Goal: Task Accomplishment & Management: Manage account settings

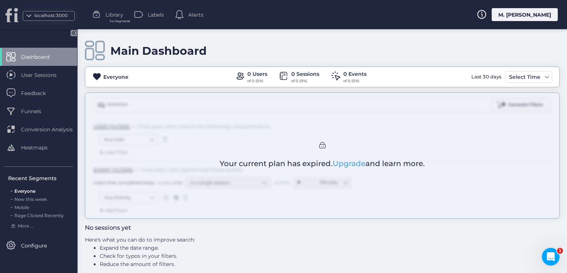
click at [526, 10] on div "M. [PERSON_NAME]" at bounding box center [525, 14] width 66 height 13
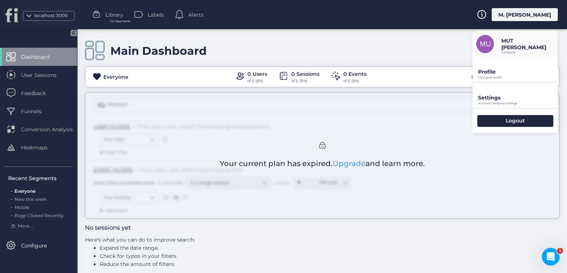
click at [509, 65] on div "Profile View your profile" at bounding box center [515, 69] width 85 height 25
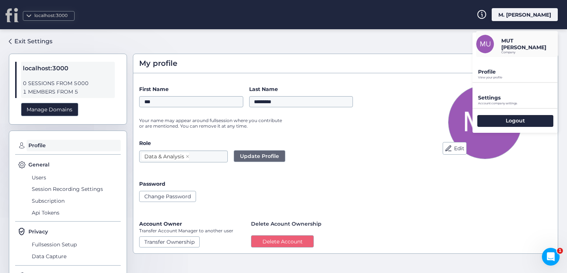
click at [506, 72] on div "My profile" at bounding box center [345, 63] width 425 height 19
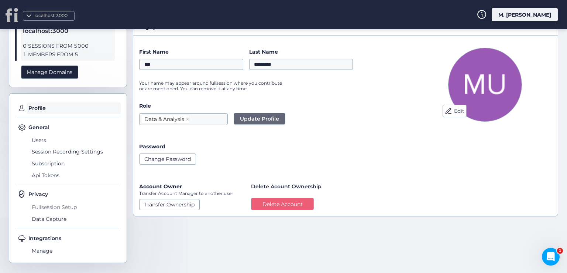
scroll to position [38, 0]
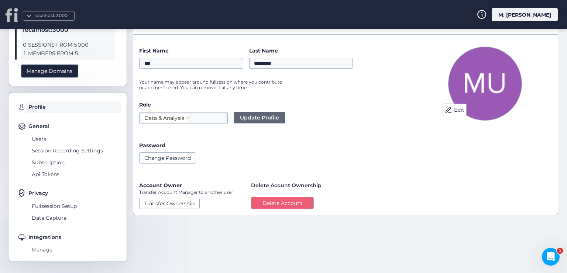
click at [51, 247] on span "Manage" at bounding box center [75, 250] width 91 height 12
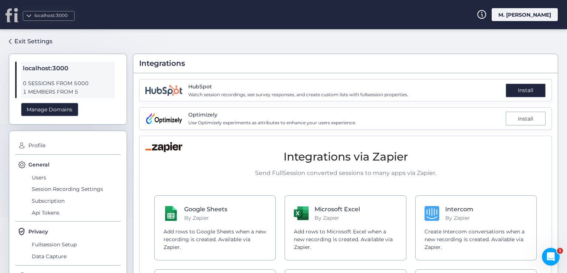
click at [509, 95] on div "Install" at bounding box center [526, 90] width 40 height 14
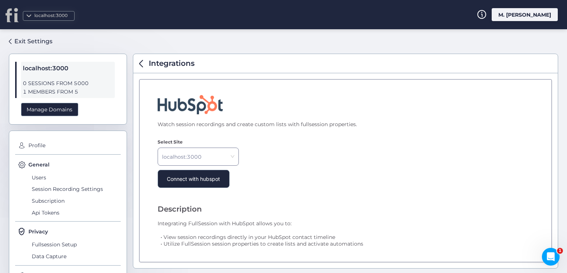
click at [214, 153] on nz-select-item "localhost:3000" at bounding box center [198, 156] width 72 height 11
click at [222, 157] on nz-select-item "localhost:3000" at bounding box center [198, 156] width 72 height 11
click at [193, 178] on span "Connect with hubspot" at bounding box center [193, 178] width 53 height 7
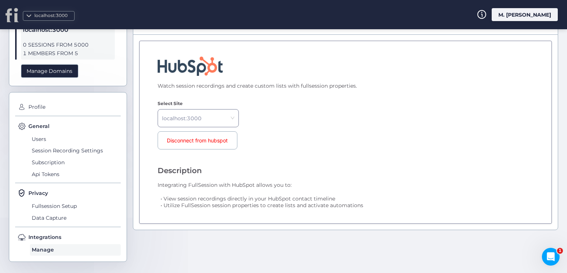
scroll to position [38, 0]
click at [71, 247] on span "Manage" at bounding box center [75, 250] width 91 height 12
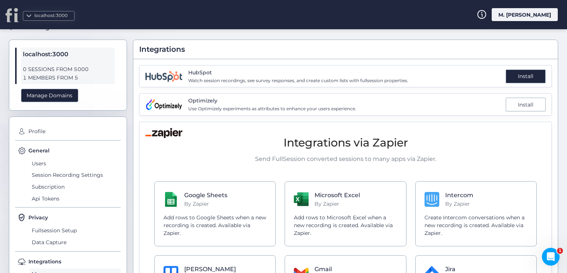
scroll to position [1, 0]
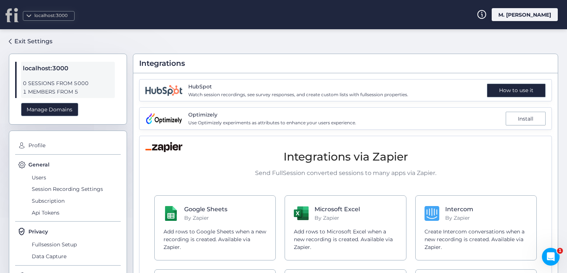
click at [531, 92] on div "How to use it" at bounding box center [516, 90] width 59 height 14
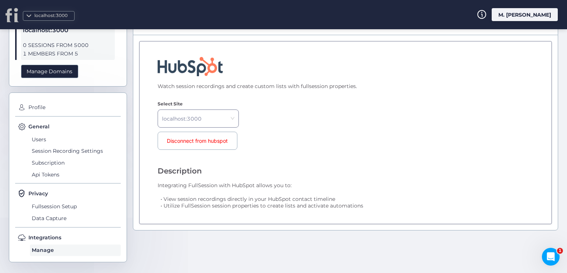
scroll to position [38, 0]
drag, startPoint x: 160, startPoint y: 183, endPoint x: 240, endPoint y: 194, distance: 81.3
click at [294, 187] on div "Description Integrating FullSession with HubSpot allows you to: • View session …" at bounding box center [344, 187] width 372 height 43
drag, startPoint x: 168, startPoint y: 196, endPoint x: 337, endPoint y: 198, distance: 169.2
click at [337, 198] on span "• View session recordings directly in your HubSpot contact timeline • Utilize F…" at bounding box center [344, 198] width 372 height 20
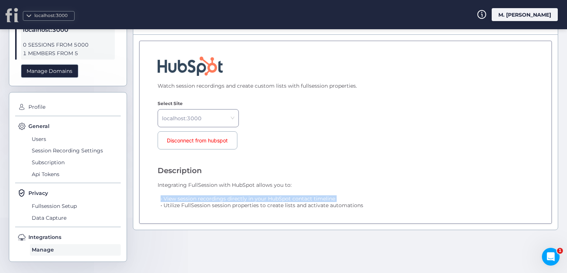
drag, startPoint x: 160, startPoint y: 205, endPoint x: 344, endPoint y: 200, distance: 184.4
click at [344, 200] on span "• View session recordings directly in your HubSpot contact timeline • Utilize F…" at bounding box center [344, 198] width 372 height 20
click at [302, 171] on div "Description Integrating FullSession with HubSpot allows you to: • View session …" at bounding box center [344, 187] width 372 height 43
click at [180, 117] on nz-select-item "localhost:3000" at bounding box center [198, 118] width 72 height 11
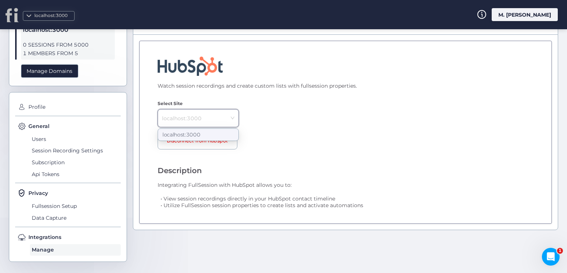
click at [185, 117] on nz-select-item "localhost:3000" at bounding box center [198, 118] width 72 height 11
click at [57, 250] on span "Manage" at bounding box center [75, 250] width 91 height 12
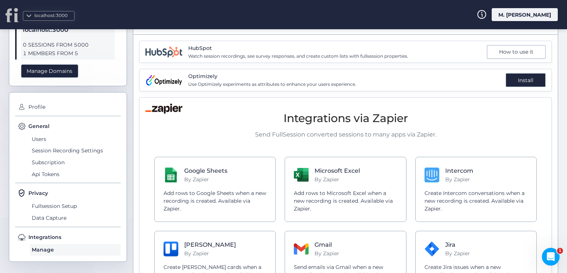
click at [517, 85] on div "Install" at bounding box center [526, 80] width 40 height 14
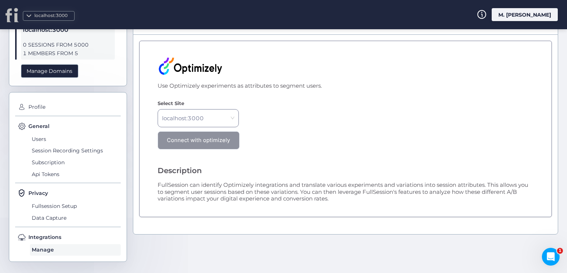
click at [209, 140] on span "Connect with optimizely" at bounding box center [198, 140] width 63 height 7
click at [50, 246] on span "Manage" at bounding box center [75, 250] width 91 height 12
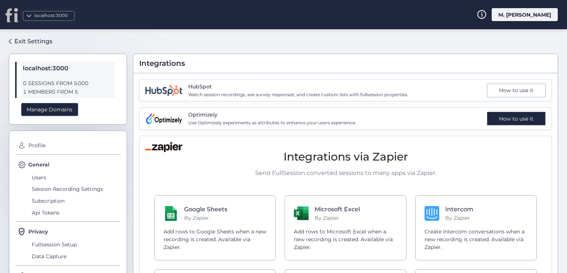
click at [506, 120] on div "How to use it" at bounding box center [516, 119] width 59 height 14
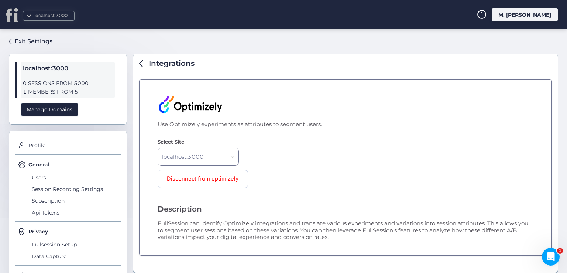
drag, startPoint x: 357, startPoint y: 238, endPoint x: 146, endPoint y: 204, distance: 213.6
click at [146, 204] on div "Use Optimizely experiments as attributes to segment users. Select Site localhos…" at bounding box center [345, 167] width 413 height 176
copy div "Description FullSession can identify Optimizely integrations and translate vari…"
click at [197, 103] on img at bounding box center [190, 104] width 65 height 19
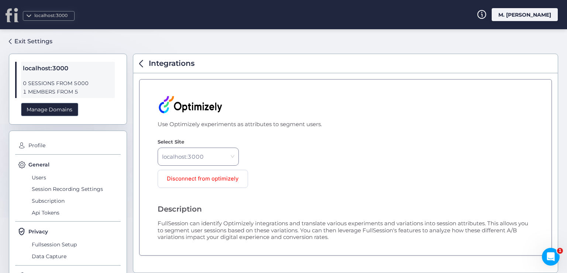
click at [183, 125] on span "Use Optimizely experiments as attributes to segment users." at bounding box center [344, 124] width 372 height 7
copy span "Optimizely"
click at [223, 174] on div "Disconnect from optimizely" at bounding box center [203, 179] width 90 height 18
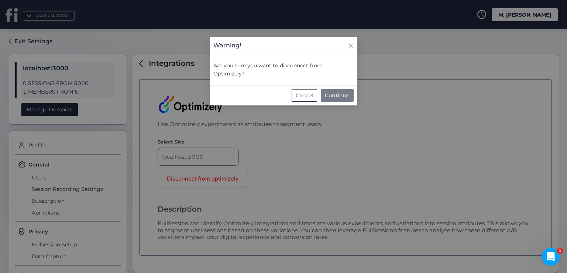
click at [341, 97] on span "Continue" at bounding box center [337, 95] width 25 height 8
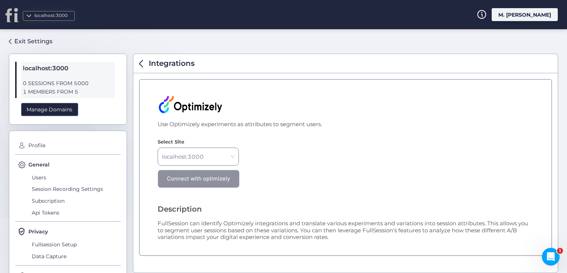
click at [209, 181] on span "Connect with optimizely" at bounding box center [198, 178] width 63 height 7
click at [202, 178] on span "Disconnect from optimizely" at bounding box center [203, 178] width 72 height 7
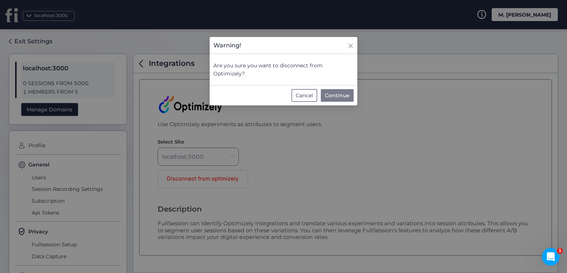
click at [340, 94] on span "Continue" at bounding box center [337, 95] width 25 height 8
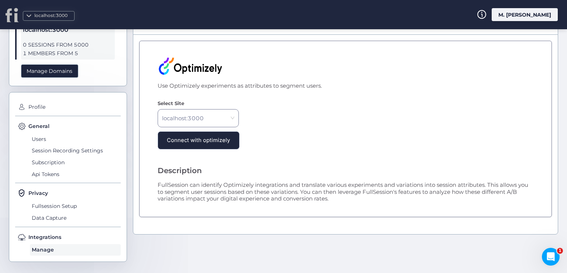
scroll to position [38, 0]
click at [49, 247] on span "Manage" at bounding box center [75, 250] width 91 height 12
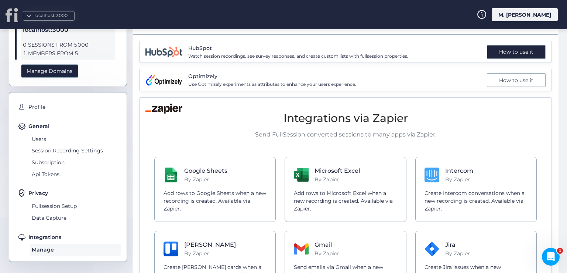
click at [500, 51] on div "How to use it" at bounding box center [516, 52] width 59 height 14
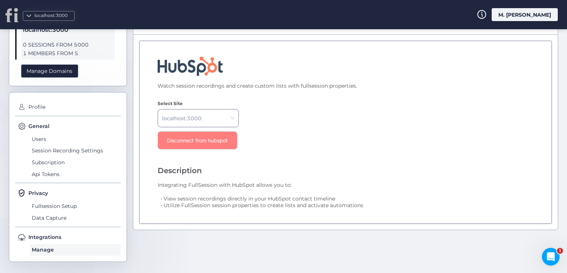
click at [195, 141] on span "Disconnect from hubspot" at bounding box center [197, 140] width 61 height 7
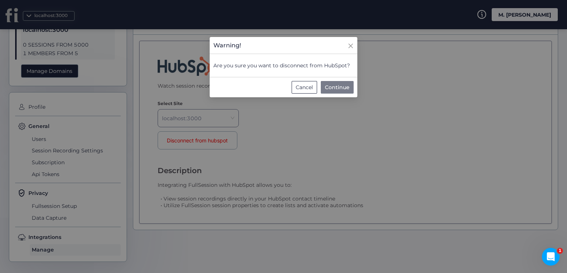
click at [344, 83] on span "Continue" at bounding box center [337, 87] width 25 height 8
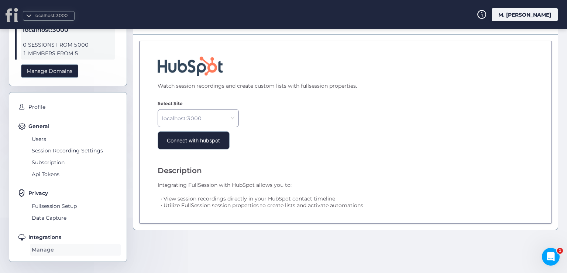
click at [71, 249] on span "Manage" at bounding box center [75, 250] width 91 height 12
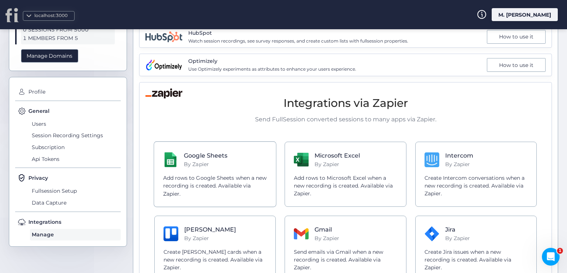
scroll to position [75, 0]
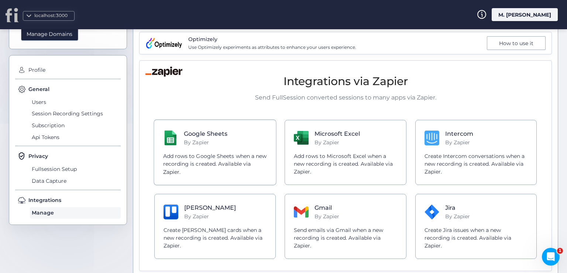
click at [211, 161] on p "Add rows to Google Sheets when a new recording is created. Available via Zapier." at bounding box center [215, 164] width 104 height 24
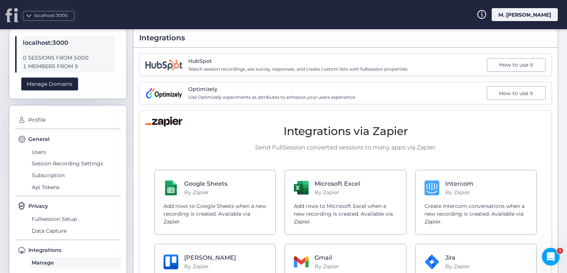
scroll to position [0, 0]
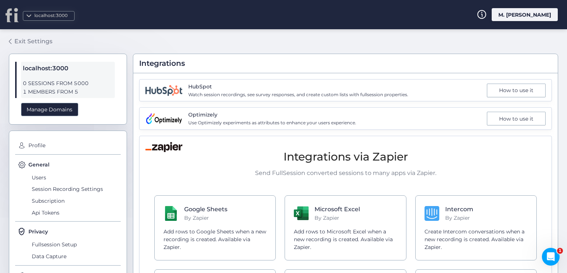
click at [24, 39] on div "Exit Settings" at bounding box center [33, 41] width 38 height 9
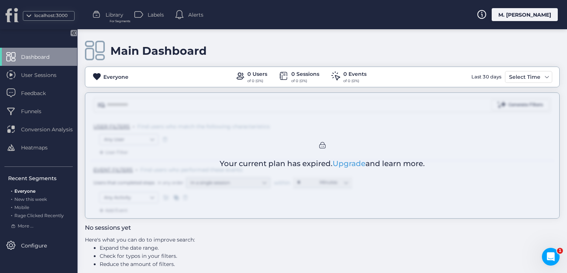
click at [533, 14] on div "M. [PERSON_NAME]" at bounding box center [525, 14] width 66 height 13
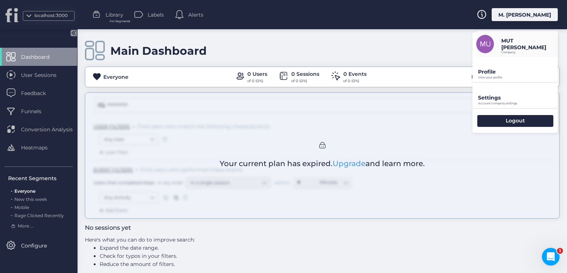
click at [488, 98] on p "Settings" at bounding box center [518, 97] width 80 height 7
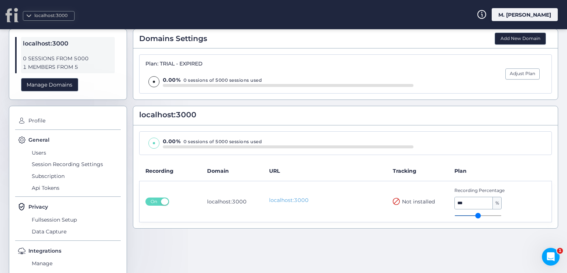
scroll to position [38, 0]
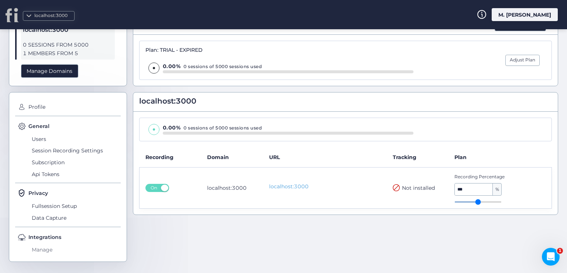
click at [50, 250] on span "Manage" at bounding box center [75, 250] width 91 height 12
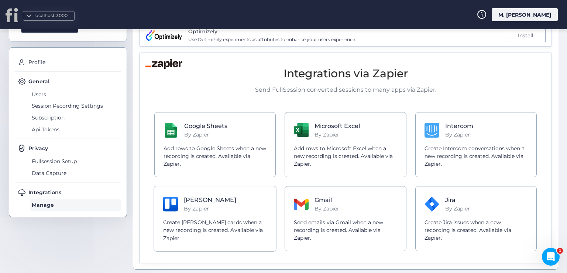
scroll to position [85, 0]
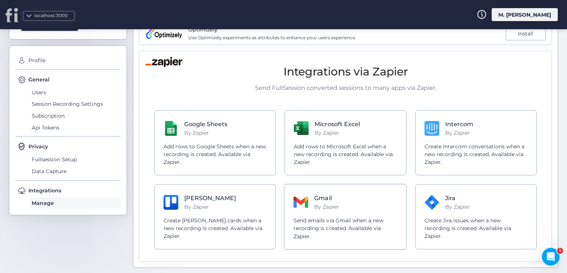
click at [328, 211] on div "Gmail By Zapier Send emails via Gmail when a new recording is created. Availabl…" at bounding box center [345, 217] width 123 height 66
click at [311, 158] on p "Add rows to Microsoft Excel when a new recording is created. Available via Zapi…" at bounding box center [346, 155] width 104 height 24
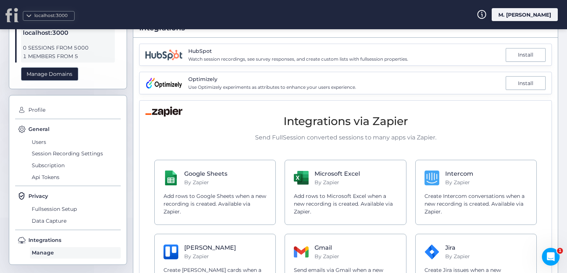
scroll to position [0, 0]
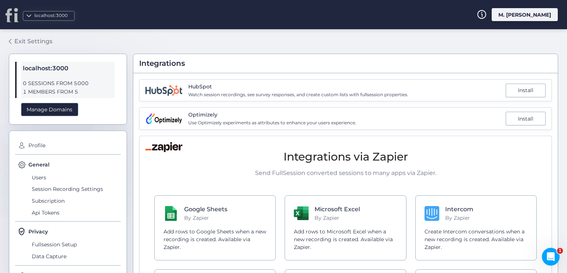
click at [21, 44] on div "Exit Settings" at bounding box center [33, 41] width 38 height 9
